Goal: Contribute content

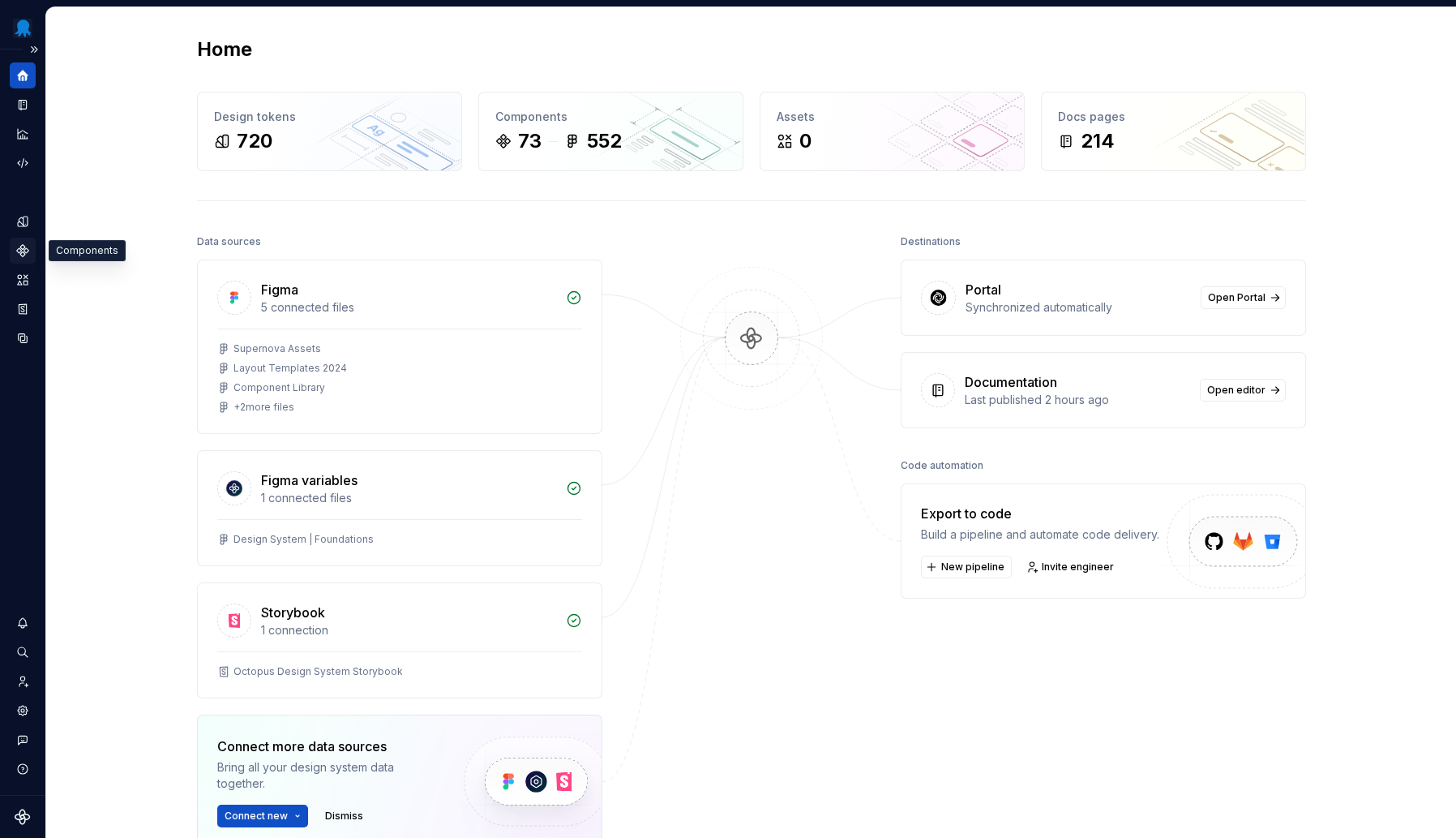
click at [24, 244] on icon "Components" at bounding box center [23, 251] width 14 height 14
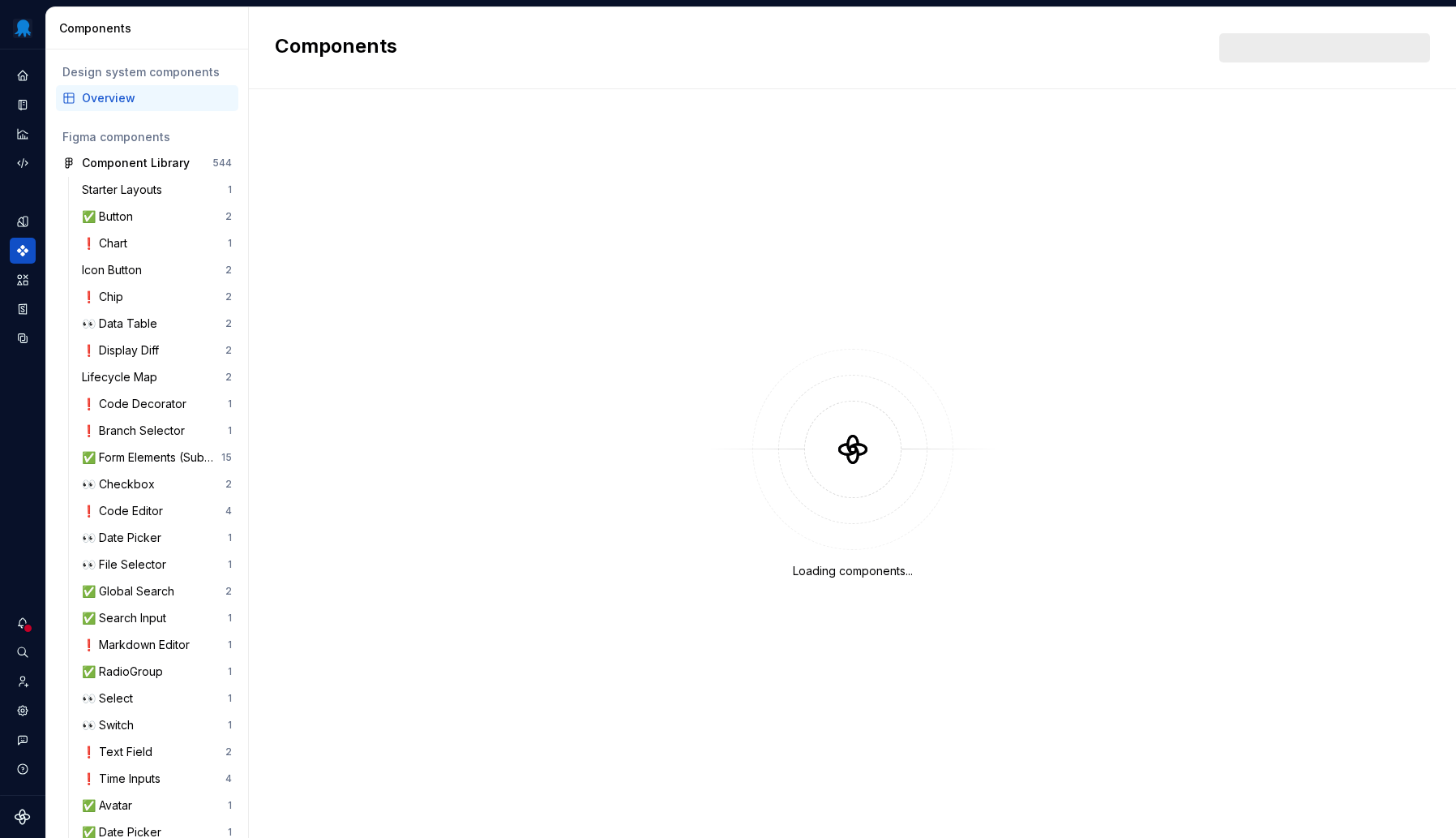
click at [1342, 52] on div at bounding box center [1324, 48] width 211 height 29
click at [1349, 48] on div at bounding box center [1324, 48] width 211 height 29
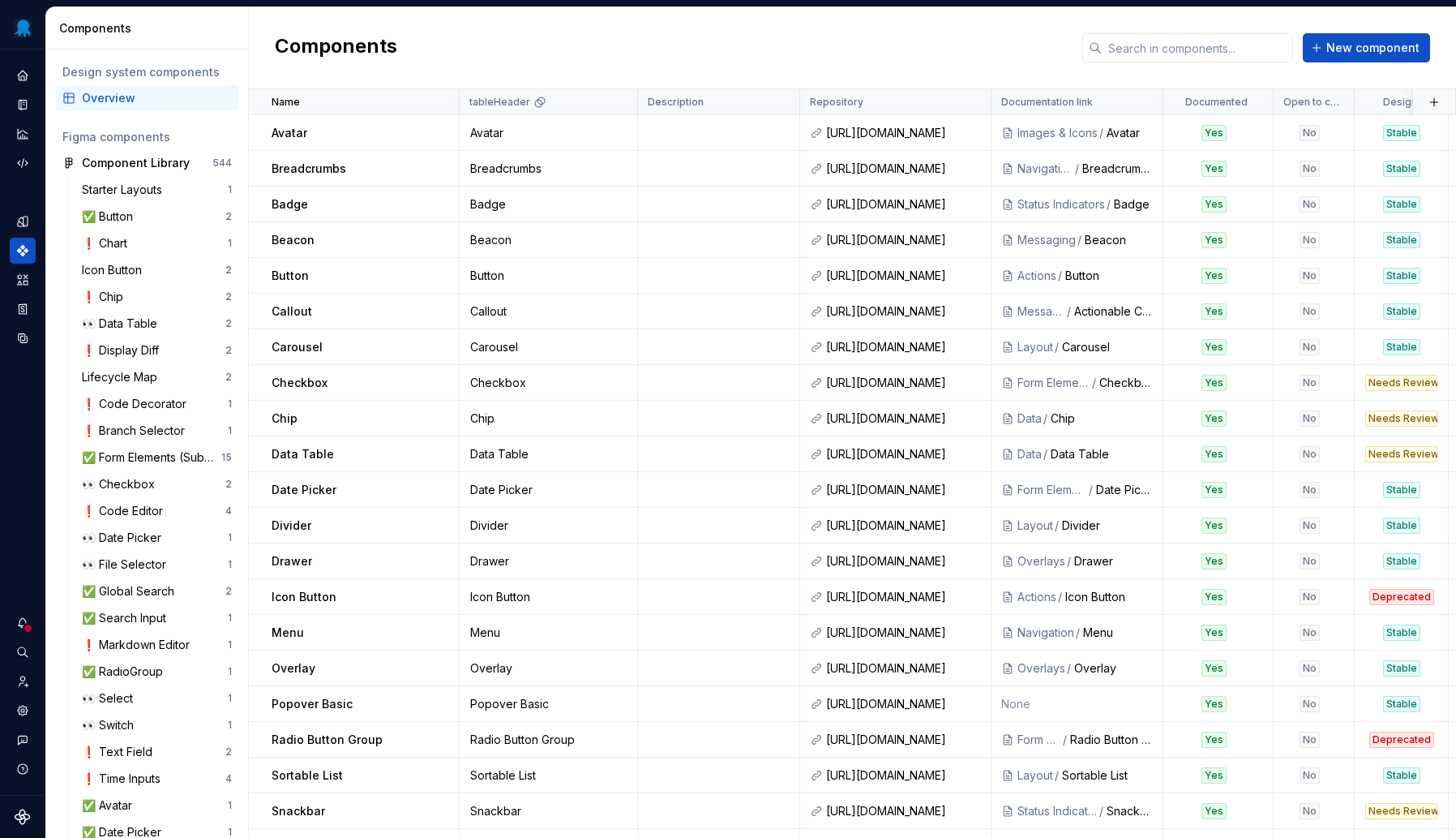
click at [1349, 48] on span "New component" at bounding box center [1372, 48] width 93 height 16
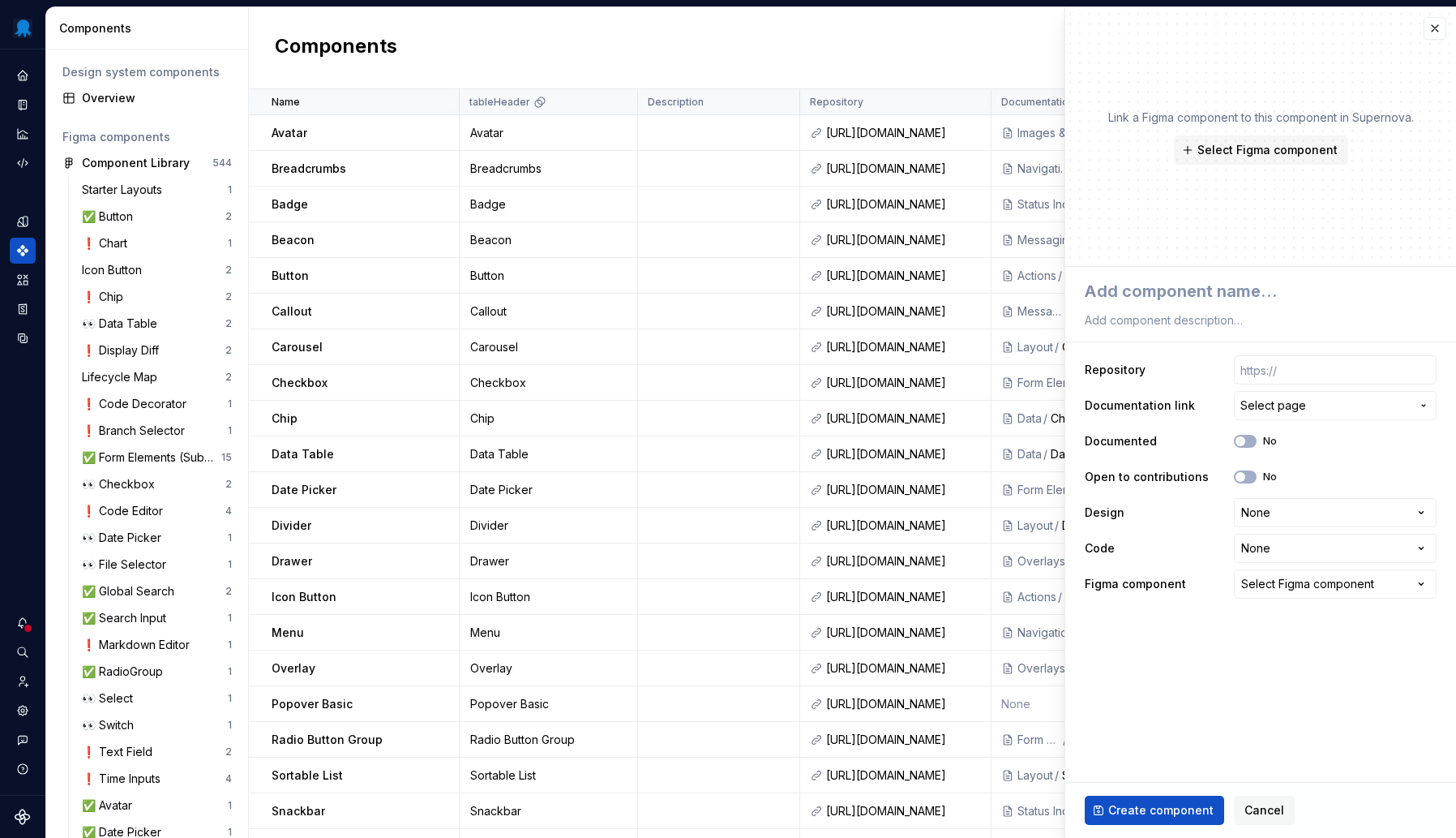
type textarea "*"
click at [1252, 812] on span "Cancel" at bounding box center [1264, 810] width 40 height 16
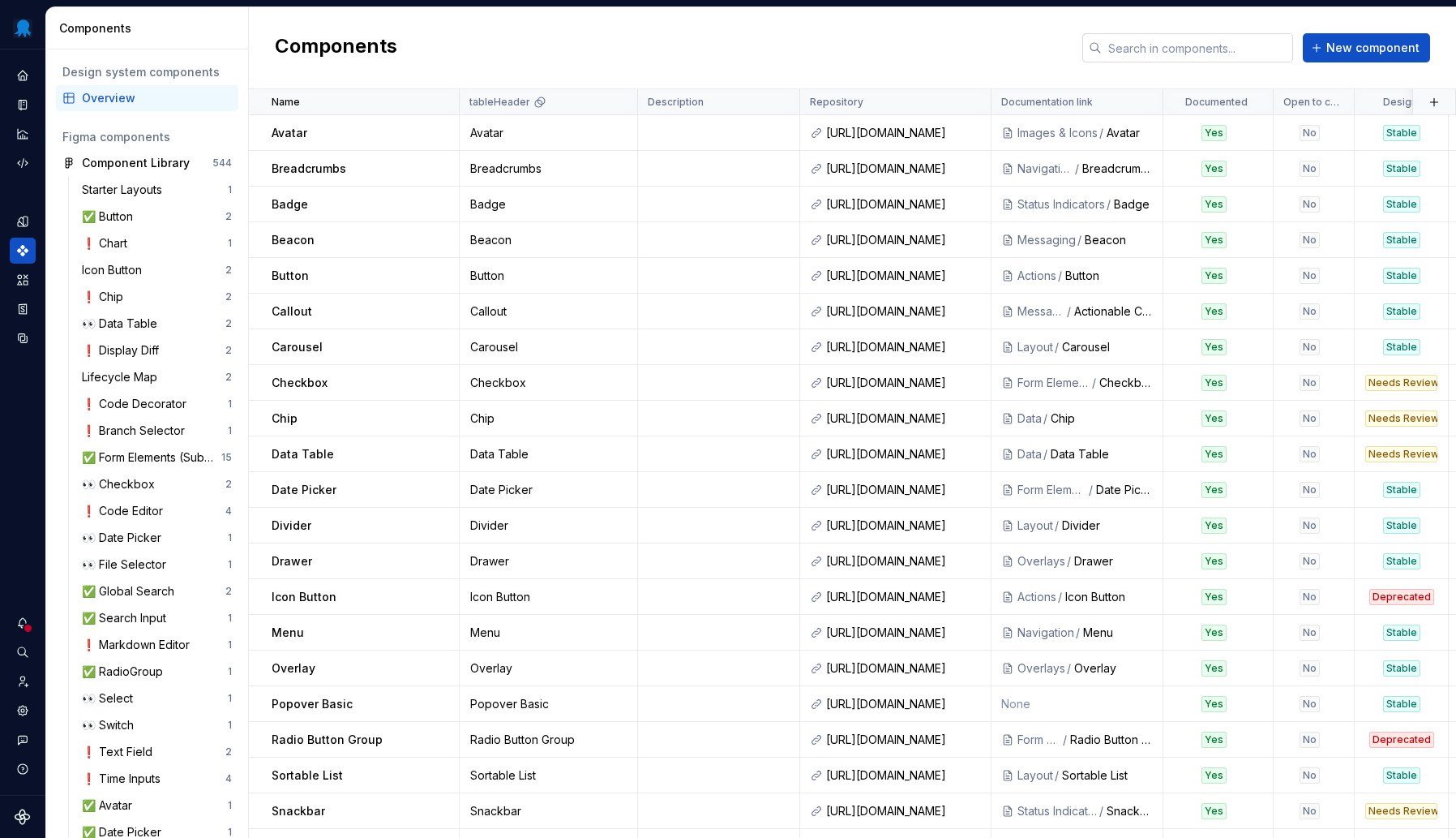
click at [1178, 38] on input "text" at bounding box center [1197, 48] width 191 height 29
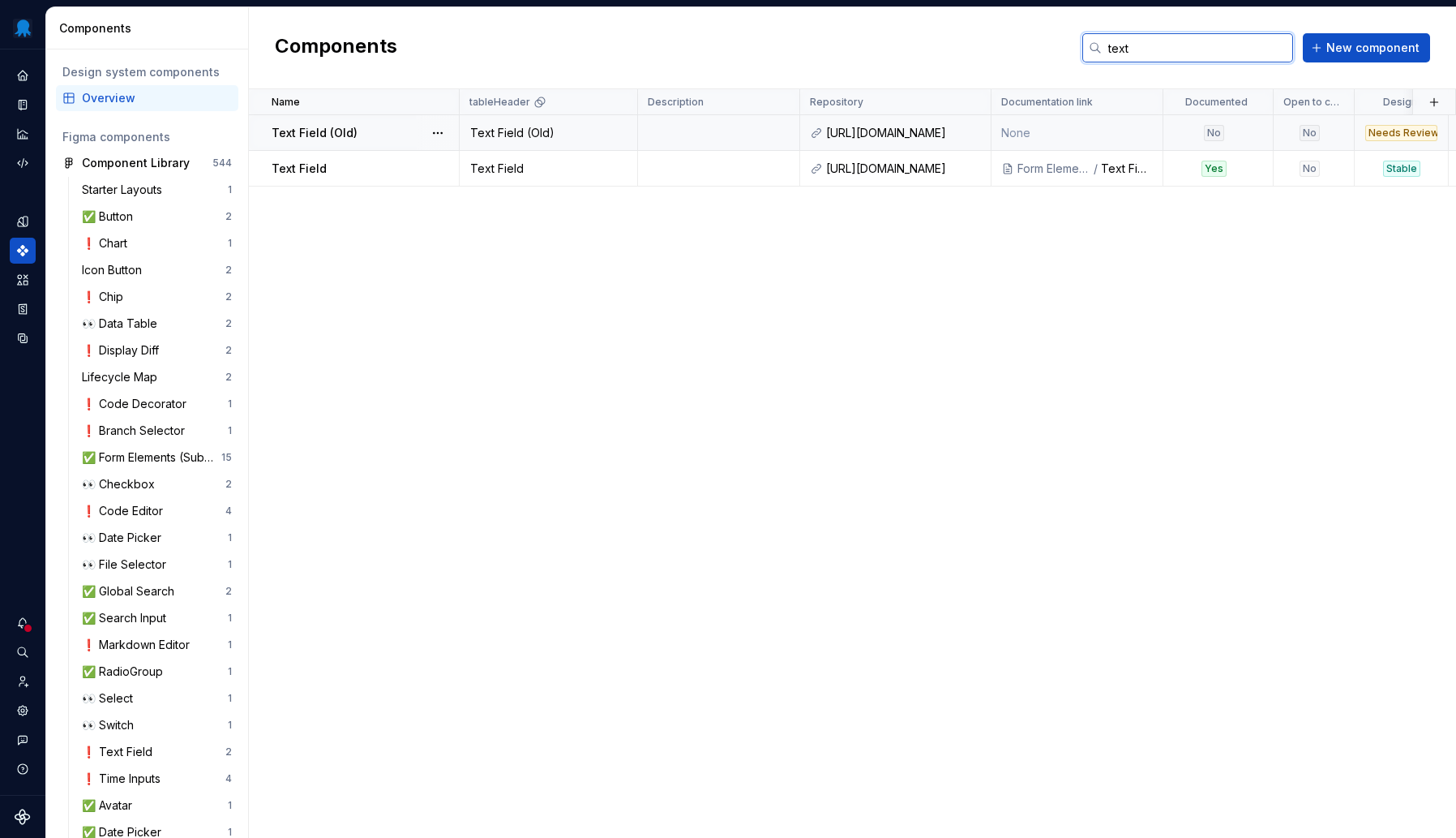
type input "text"
click at [658, 138] on td at bounding box center [719, 134] width 162 height 36
type textarea "*"
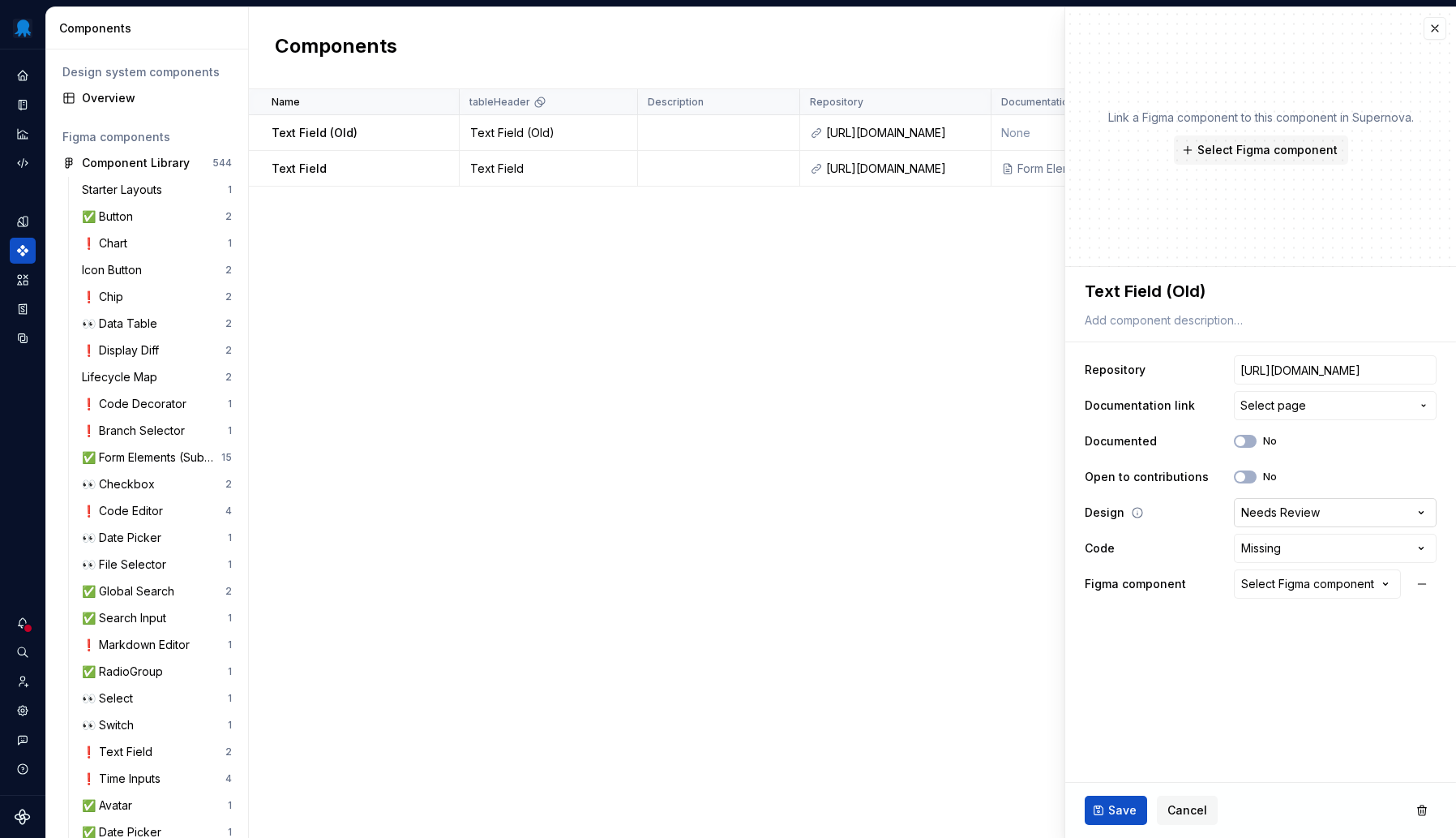
click at [1290, 517] on html "Octopus Design System Design system data Components Design system components Ov…" at bounding box center [728, 419] width 1456 height 838
select select "**********"
drag, startPoint x: 1317, startPoint y: 704, endPoint x: 1317, endPoint y: 680, distance: 24.0
type textarea "*"
click at [1305, 548] on html "Octopus Design System Design system data Components Design system components Ov…" at bounding box center [728, 419] width 1456 height 838
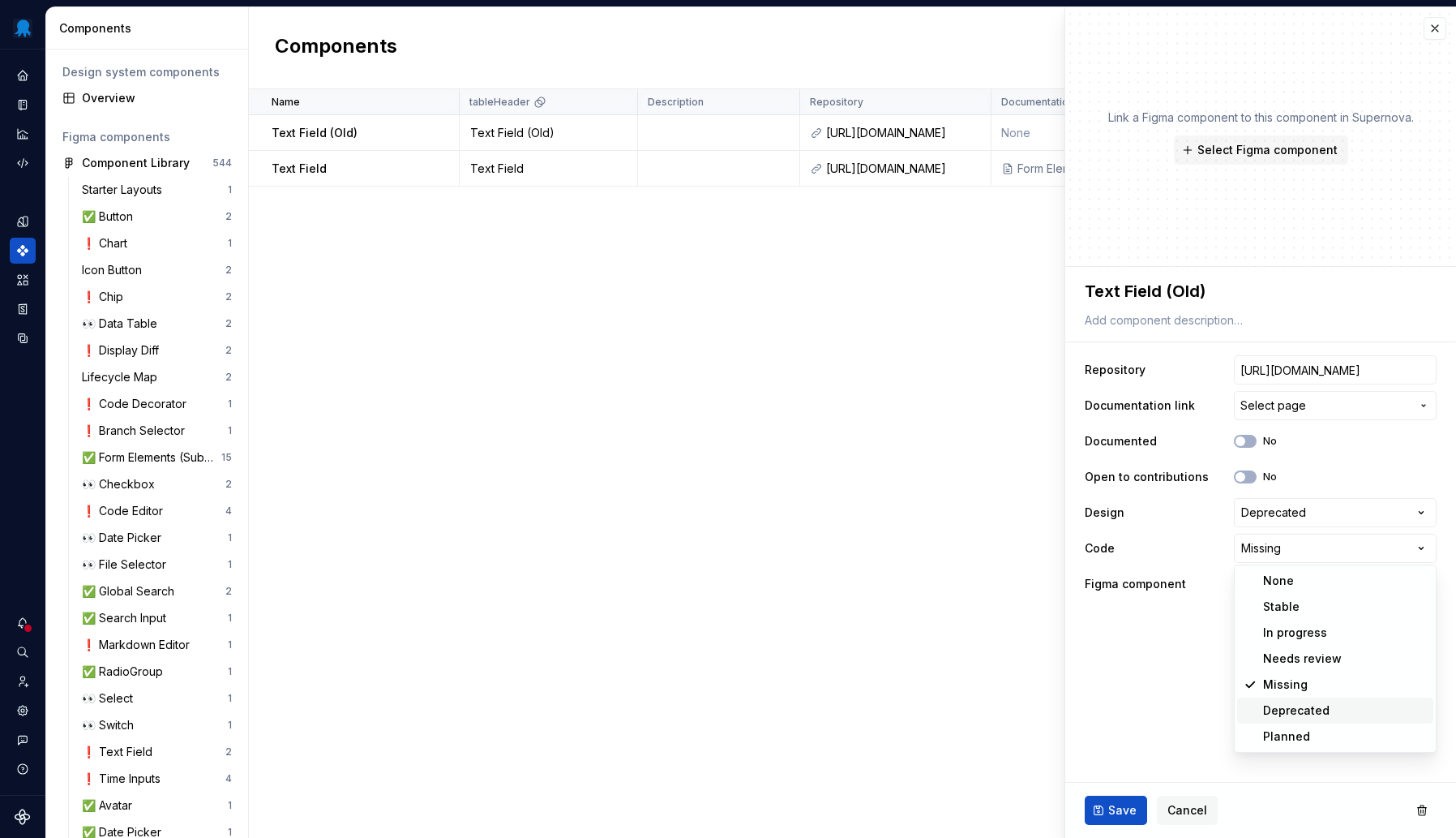
select select "**********"
type textarea "*"
click at [1305, 588] on div "Select Figma component" at bounding box center [1306, 584] width 133 height 16
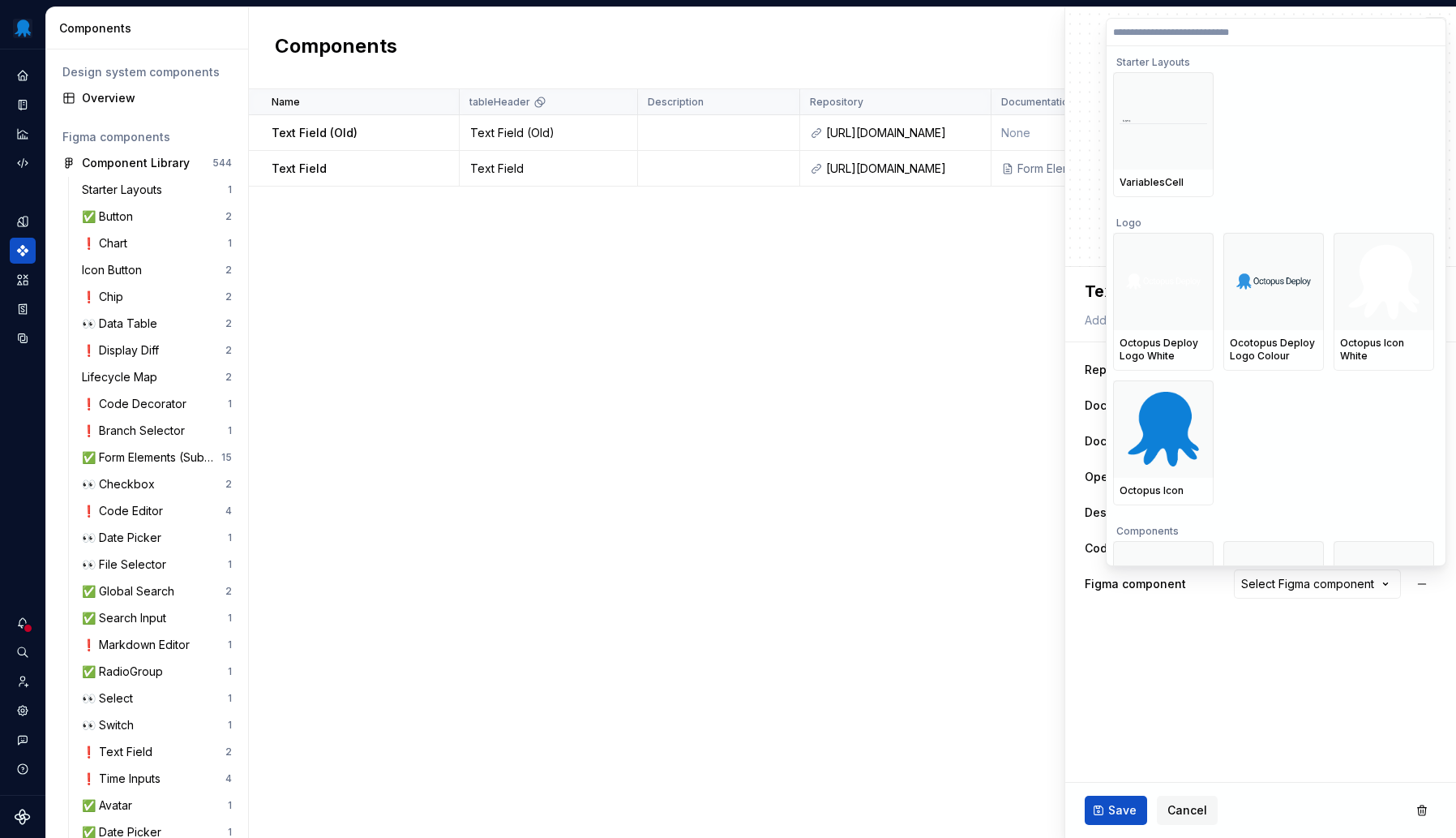
click at [1216, 33] on input "search" at bounding box center [1276, 32] width 339 height 13
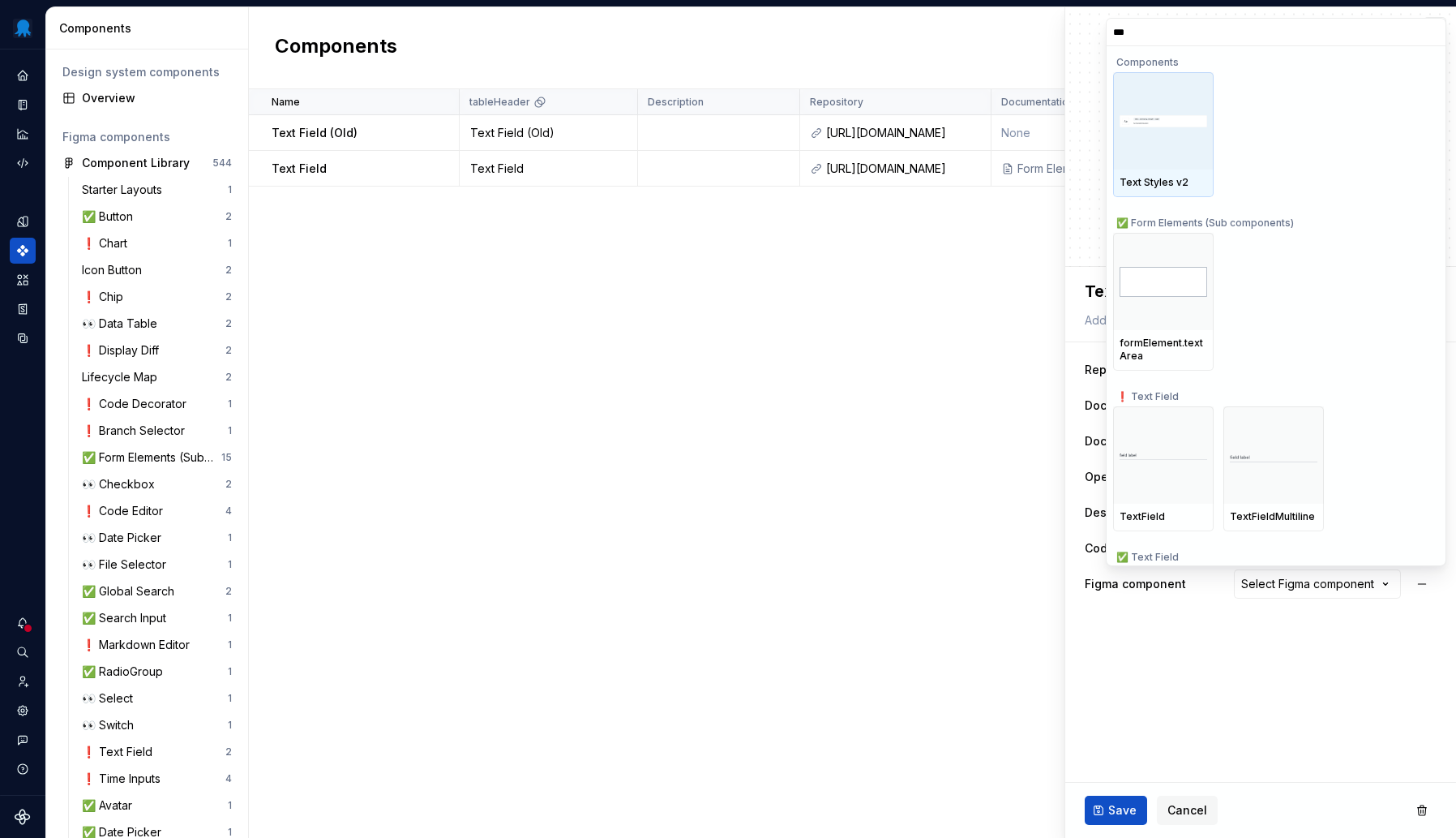
type input "****"
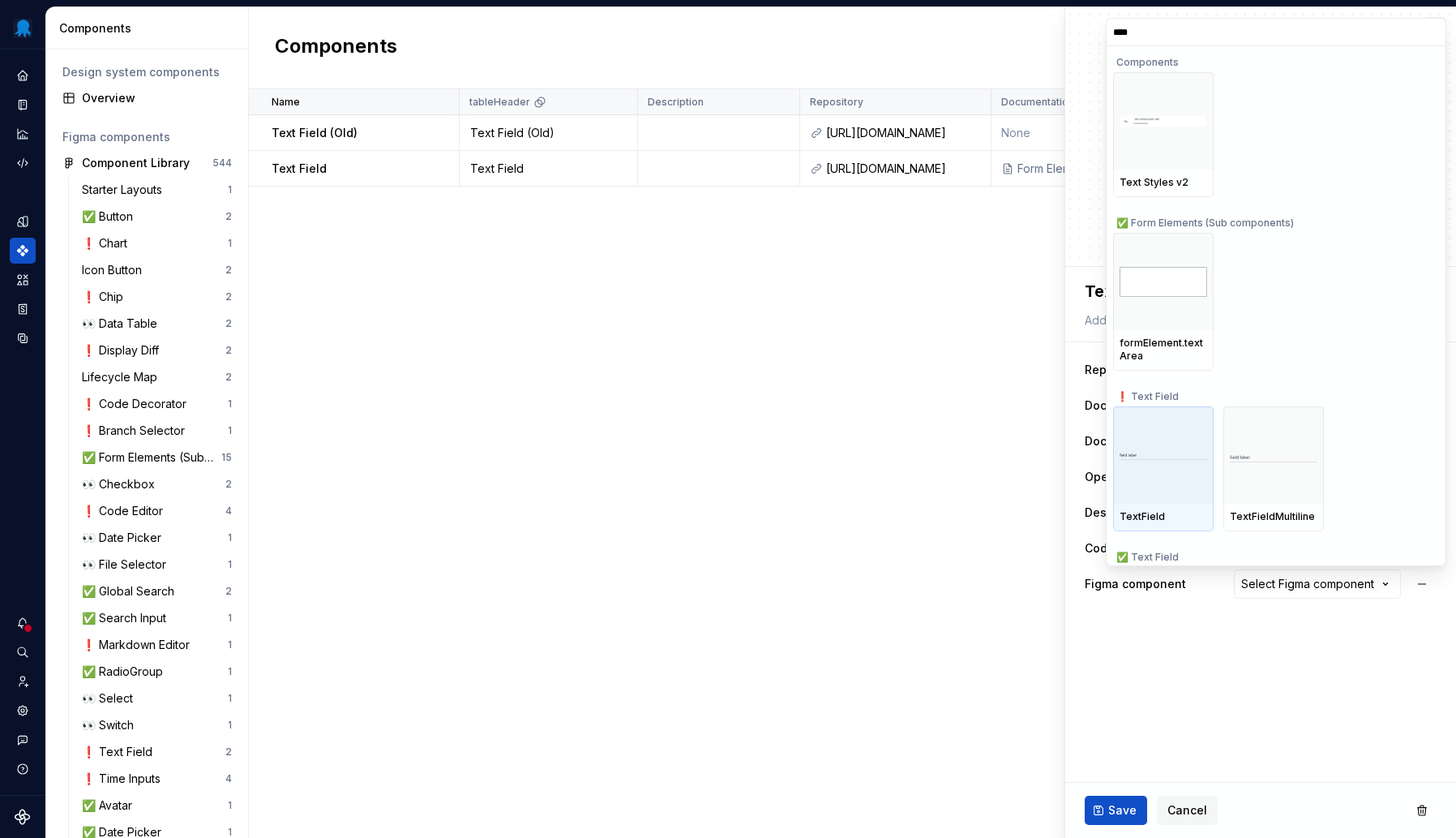
click at [1160, 437] on div at bounding box center [1162, 455] width 100 height 97
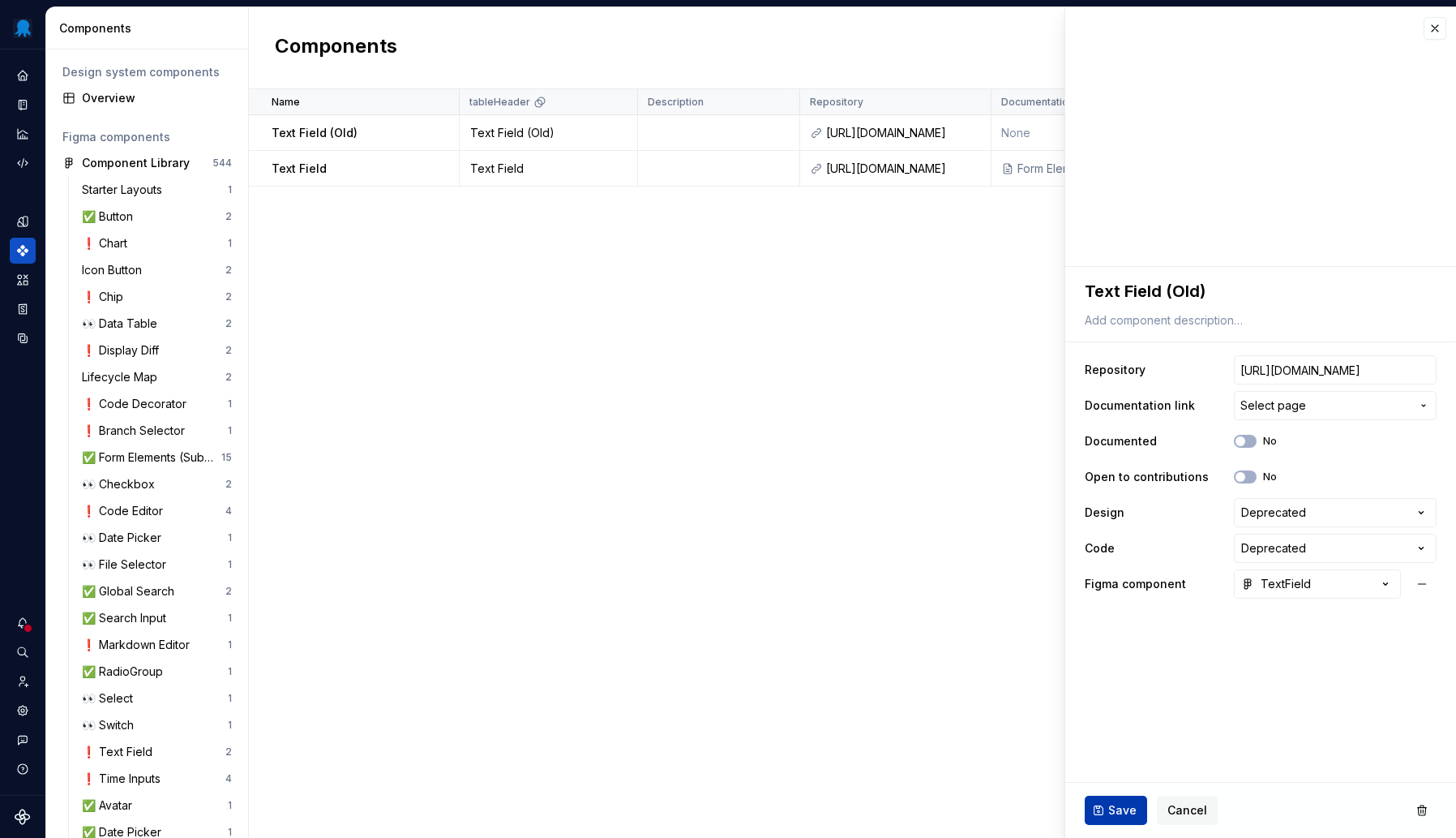
click at [1136, 813] on button "Save" at bounding box center [1115, 810] width 62 height 29
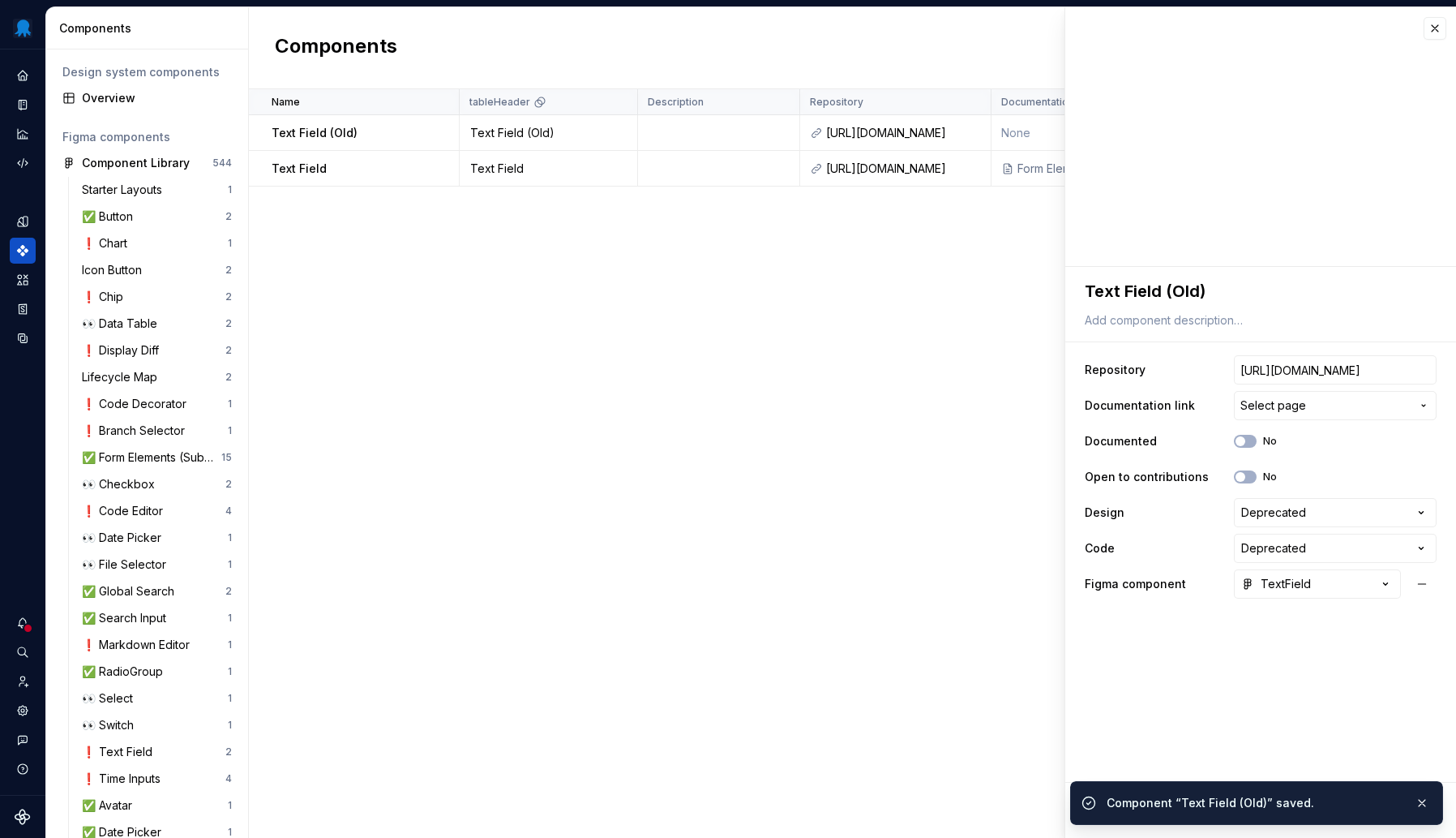
type textarea "*"
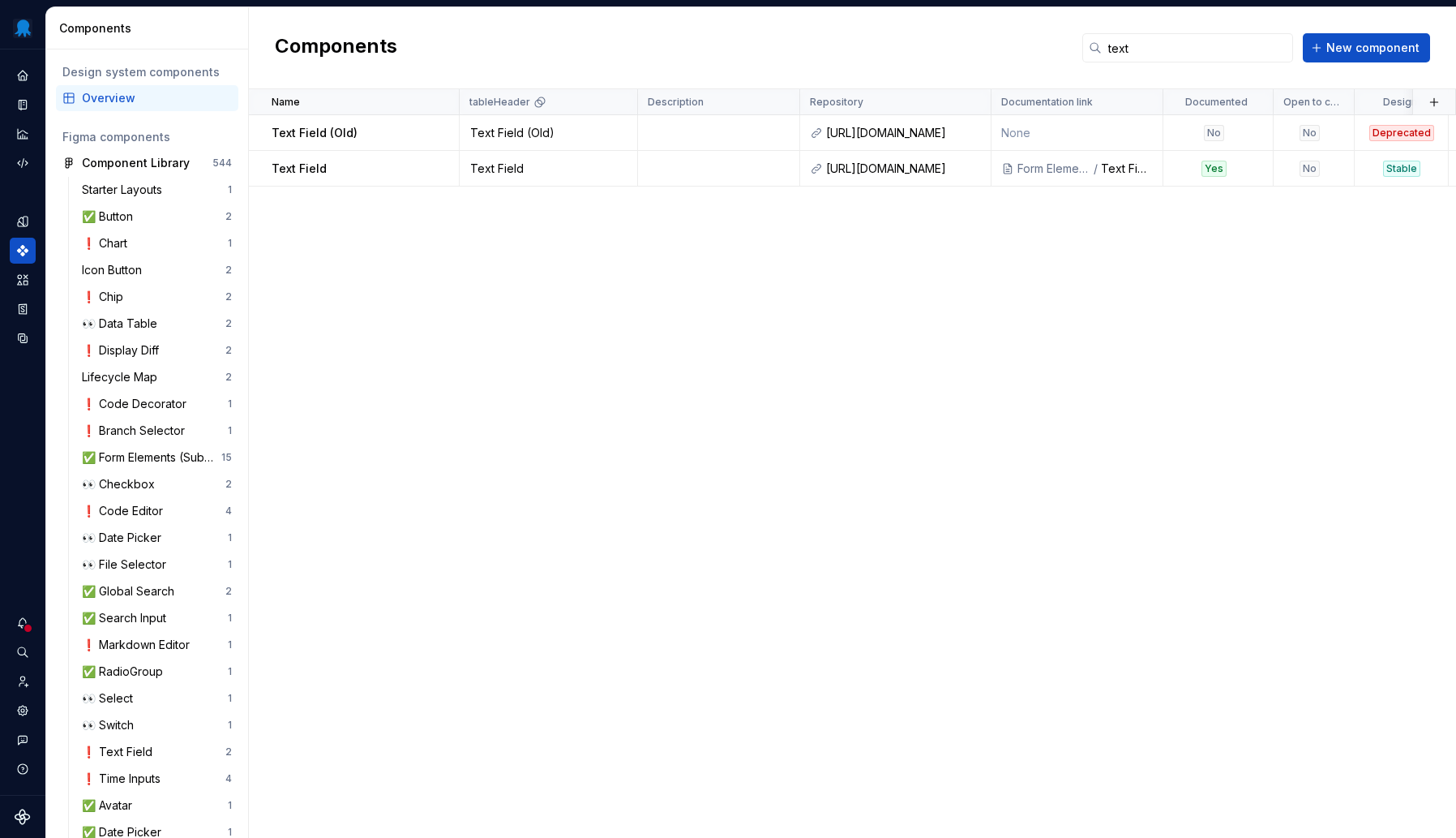
click at [523, 451] on div "Name tableHeader Description Repository Documentation link Documented Open to c…" at bounding box center [852, 464] width 1207 height 749
